Goal: Find specific page/section: Find specific page/section

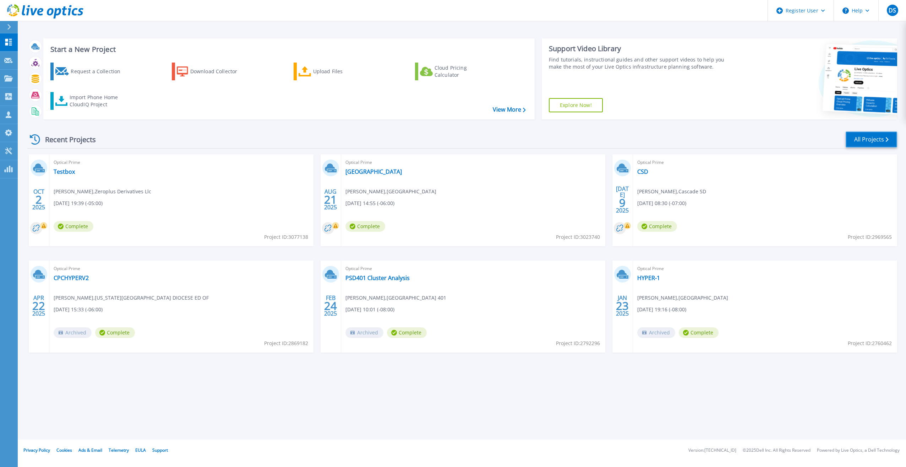
click at [853, 139] on link "All Projects" at bounding box center [871, 139] width 51 height 16
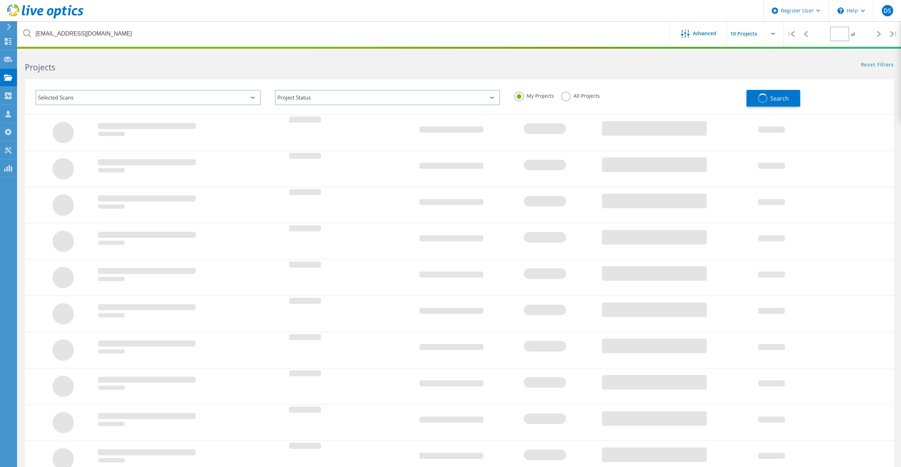
type input "1"
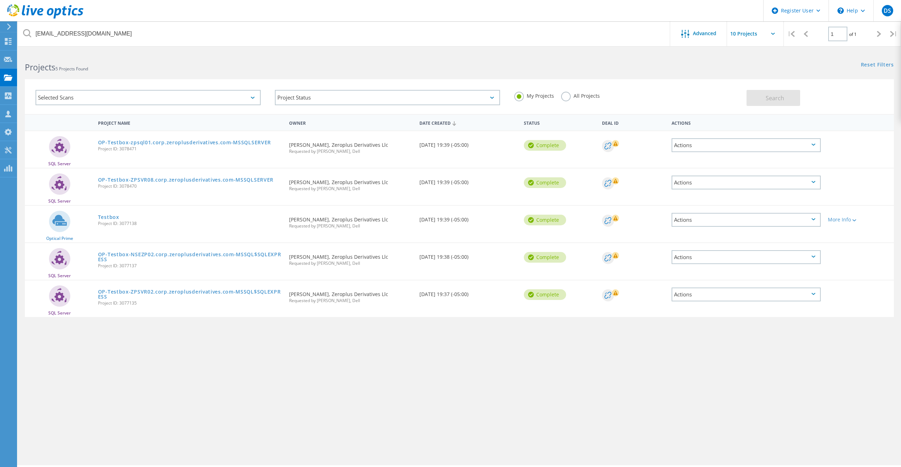
click at [572, 96] on label "All Projects" at bounding box center [580, 95] width 39 height 7
click at [0, 0] on input "All Projects" at bounding box center [0, 0] width 0 height 0
click at [189, 96] on div "Selected Scans" at bounding box center [148, 97] width 225 height 15
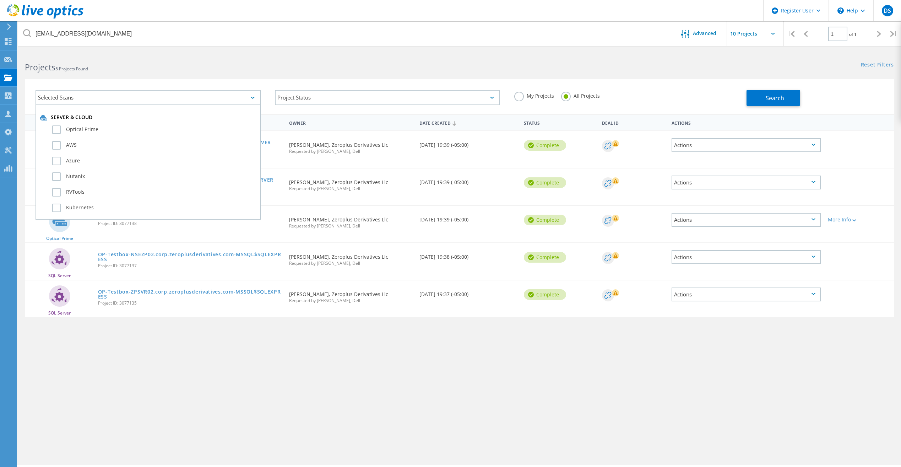
drag, startPoint x: 189, startPoint y: 96, endPoint x: 385, endPoint y: 20, distance: 210.9
click at [385, 19] on header "Register User \n Help Explore Helpful Articles Contact Support DS Dell User Dev…" at bounding box center [450, 10] width 901 height 21
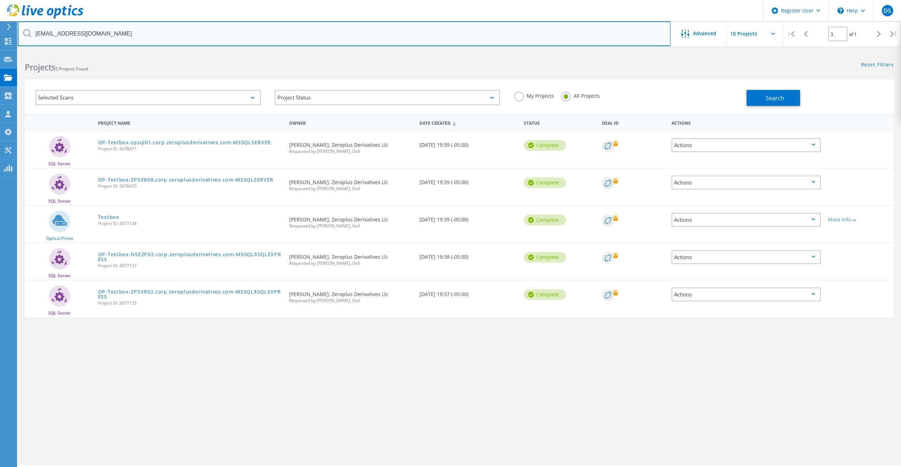
click at [143, 33] on input "clay@zeroplusderivatives.com" at bounding box center [344, 33] width 653 height 25
click at [142, 33] on input "clay@zeroplusderivatives.com" at bounding box center [344, 33] width 653 height 25
paste input "lnesheim@wiche.edu"
type input "lnesheim@wiche.edu"
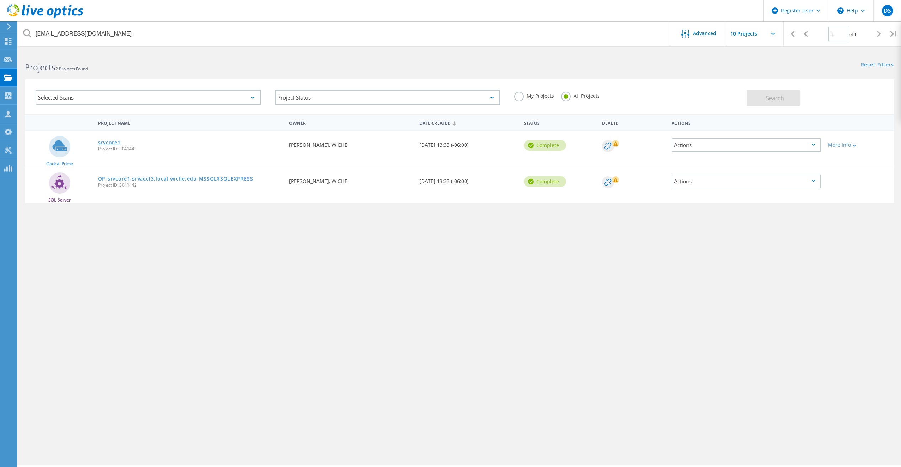
click at [119, 142] on link "srvcore1" at bounding box center [109, 142] width 23 height 5
